Goal: Navigation & Orientation: Find specific page/section

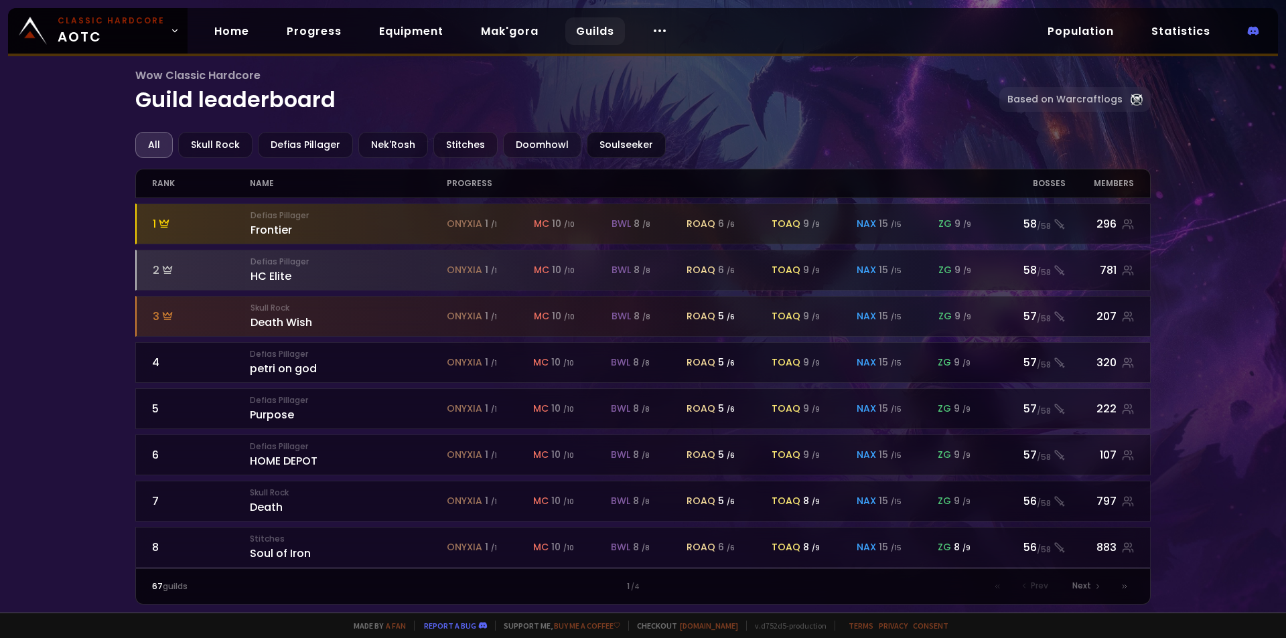
click at [626, 142] on div "Soulseeker" at bounding box center [626, 145] width 79 height 26
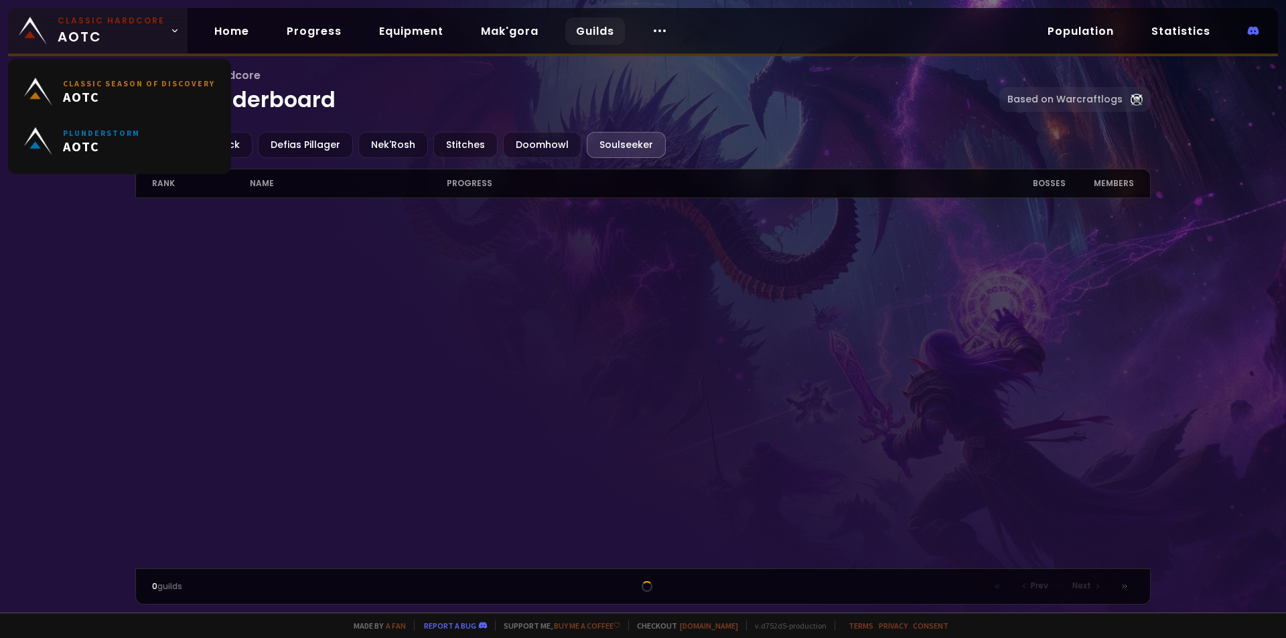
click at [155, 34] on span "Classic Hardcore AOTC" at bounding box center [111, 31] width 107 height 32
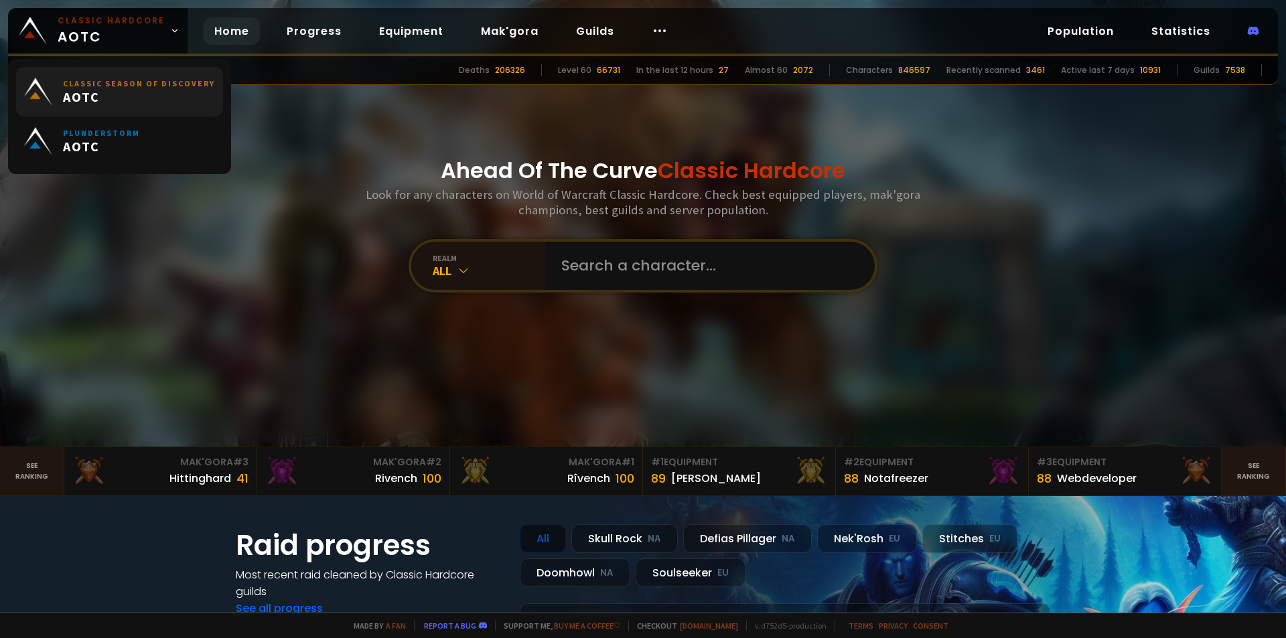
click at [135, 88] on span "AOTC" at bounding box center [139, 96] width 152 height 17
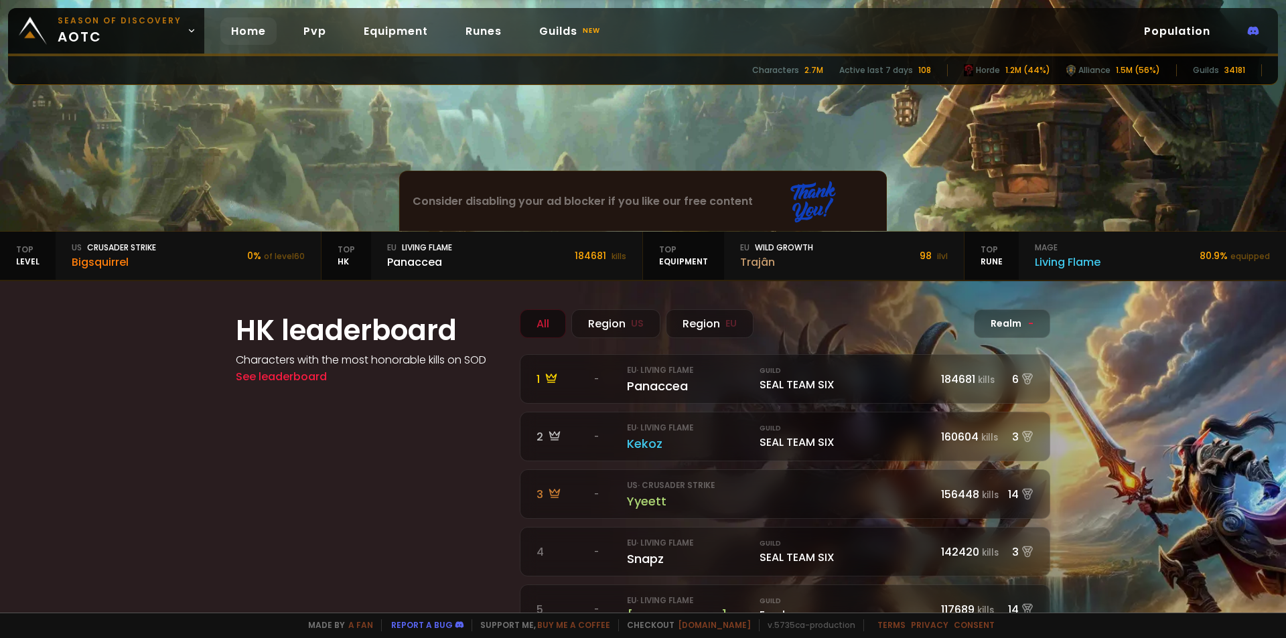
scroll to position [201, 0]
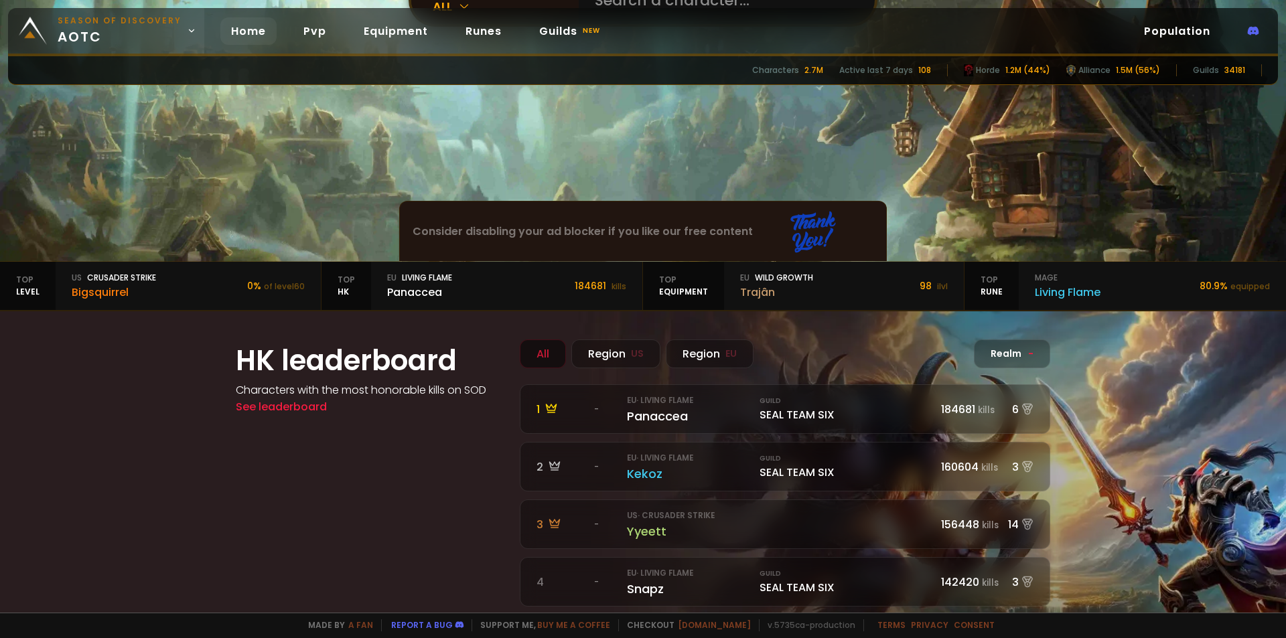
click at [192, 27] on link "Season of Discovery aotc" at bounding box center [106, 31] width 196 height 46
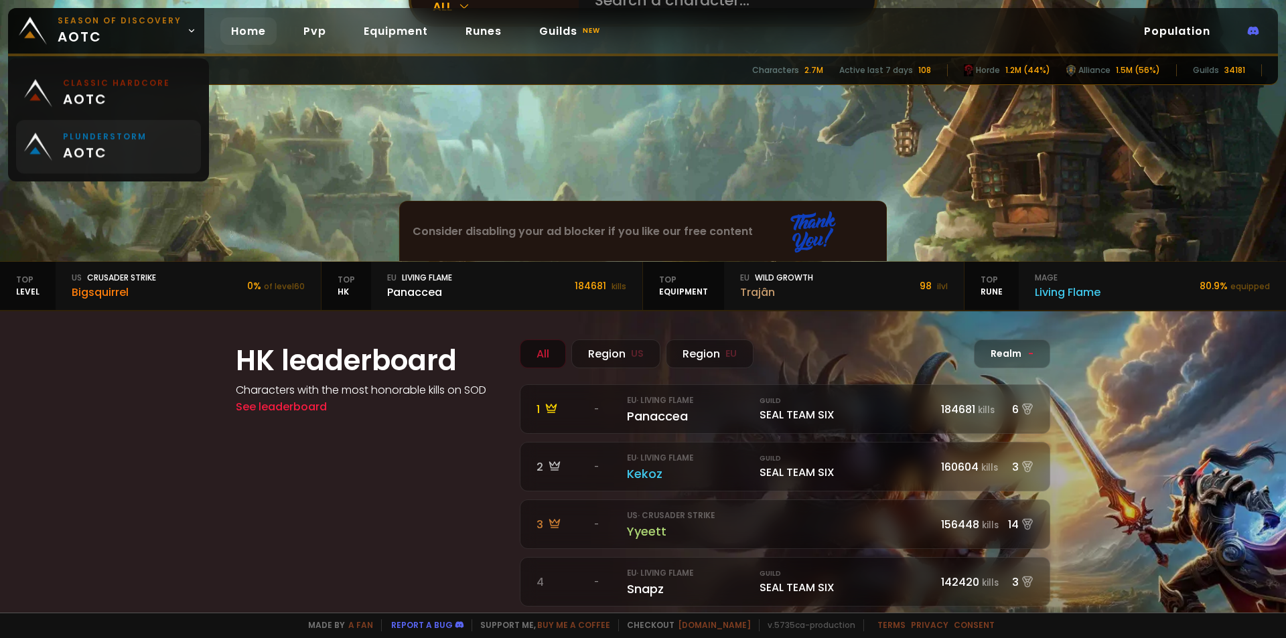
click at [118, 144] on span "aotc" at bounding box center [105, 153] width 84 height 20
